Goal: Task Accomplishment & Management: Use online tool/utility

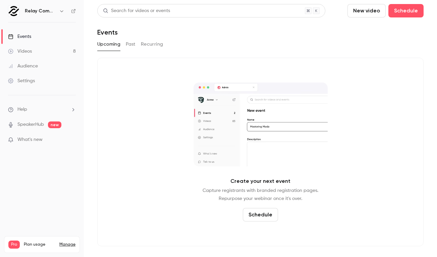
click at [130, 48] on button "Past" at bounding box center [131, 44] width 10 height 11
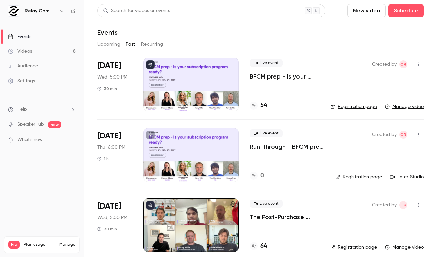
click at [275, 83] on div "Live event BFCM prep - Is your subscription program ready? 54" at bounding box center [285, 85] width 70 height 54
click at [191, 100] on div at bounding box center [191, 85] width 96 height 54
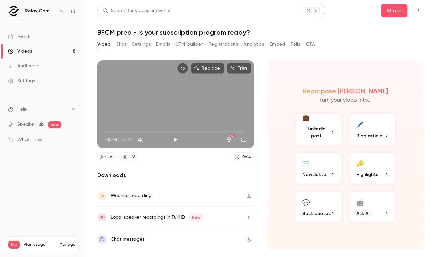
click at [227, 46] on button "Registrations" at bounding box center [223, 44] width 30 height 11
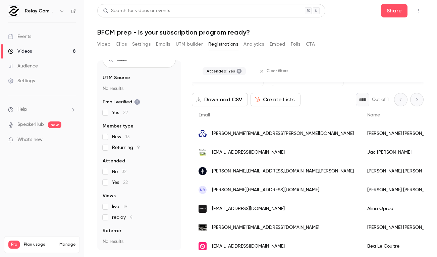
scroll to position [25, 0]
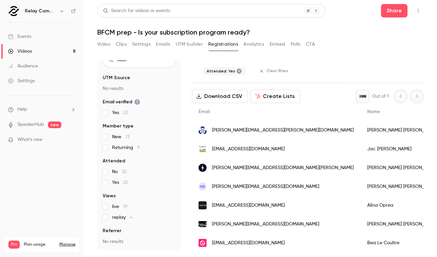
click at [101, 206] on div "22 People UTM Source No results Email verified Yes 22 Member type New 13 Return…" at bounding box center [139, 155] width 84 height 190
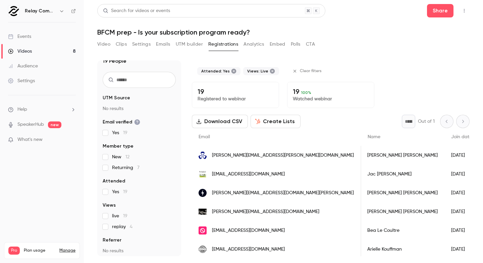
scroll to position [0, 0]
click at [361, 152] on div "[PERSON_NAME]" at bounding box center [403, 155] width 84 height 19
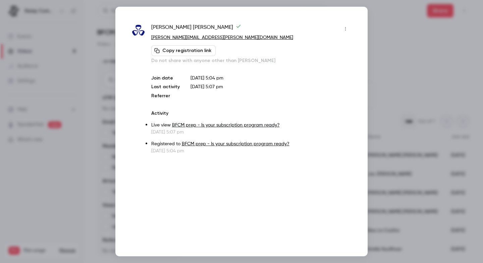
click at [385, 62] on div at bounding box center [241, 131] width 483 height 263
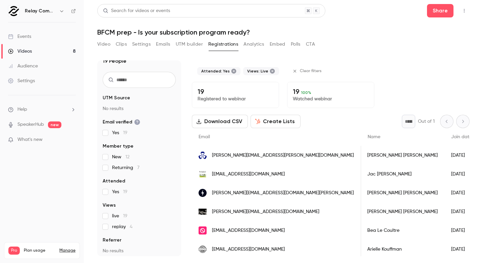
click at [361, 157] on div "[PERSON_NAME]" at bounding box center [403, 155] width 84 height 19
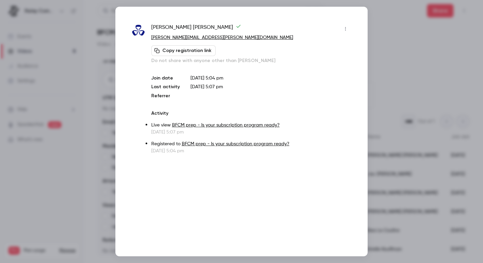
click at [381, 125] on div at bounding box center [241, 131] width 483 height 263
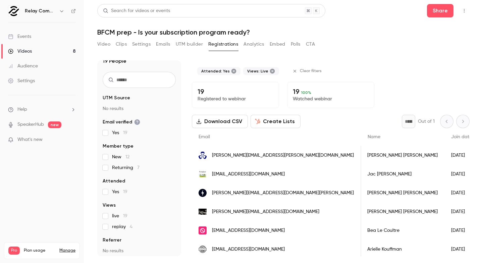
click at [368, 136] on span "Name" at bounding box center [374, 137] width 13 height 5
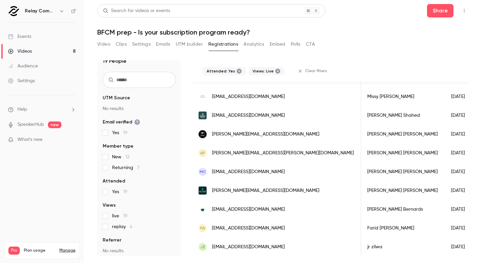
scroll to position [247, 0]
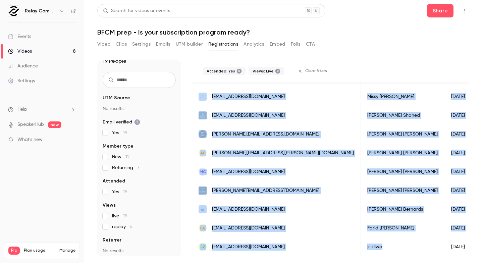
drag, startPoint x: 305, startPoint y: 136, endPoint x: 341, endPoint y: 244, distance: 114.0
copy div "Name Join date Member type Attended Views Company name UTM source UTM medium UT…"
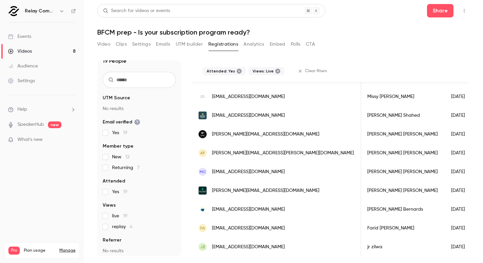
click at [283, 62] on div "Attended: Yes Views: Live Clear filters" at bounding box center [331, 70] width 278 height 21
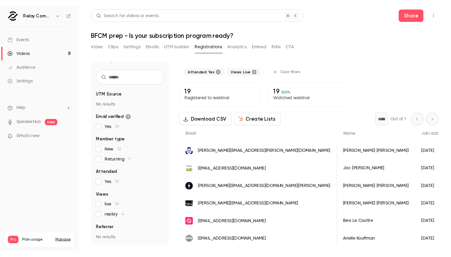
scroll to position [0, 0]
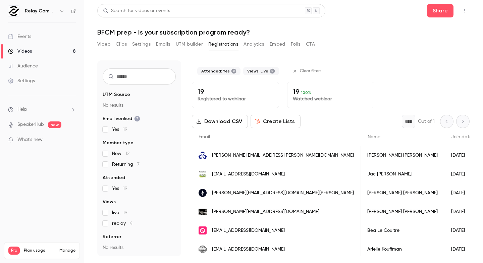
click at [261, 122] on button "Create Lists" at bounding box center [276, 121] width 50 height 13
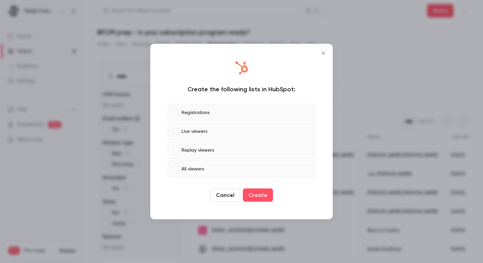
drag, startPoint x: 263, startPoint y: 196, endPoint x: 186, endPoint y: 113, distance: 112.5
click at [186, 113] on div "Create the following lists in HubSpot: Registrations Live viewers Replay viewer…" at bounding box center [241, 132] width 169 height 162
click at [186, 113] on p "Registrations" at bounding box center [196, 112] width 28 height 7
click at [256, 196] on button "Create" at bounding box center [258, 195] width 30 height 13
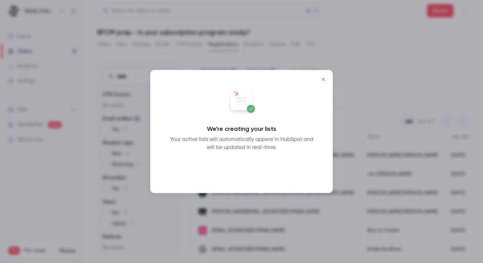
click at [246, 167] on button "Okay" at bounding box center [241, 168] width 24 height 13
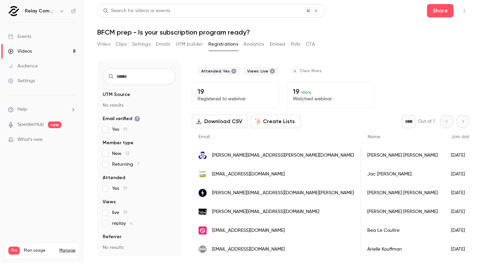
click at [239, 124] on button "Download CSV" at bounding box center [220, 121] width 56 height 13
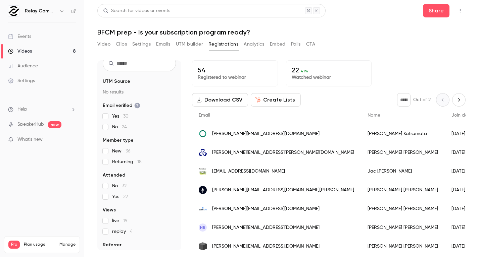
click at [108, 234] on label "replay 4" at bounding box center [139, 231] width 73 height 7
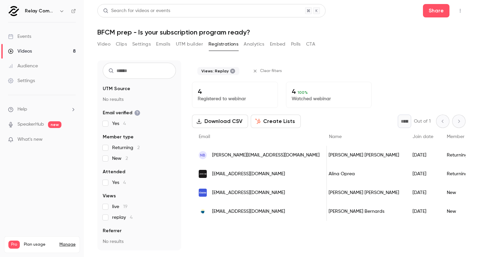
scroll to position [0, 7]
